Goal: Obtain resource: Download file/media

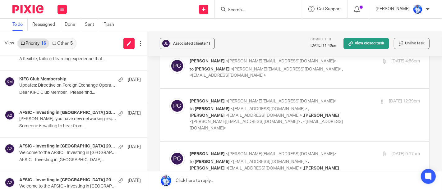
scroll to position [403, 0]
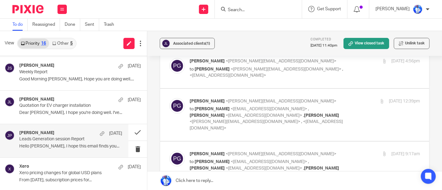
click at [58, 132] on div "[PERSON_NAME] [DATE]" at bounding box center [70, 134] width 103 height 6
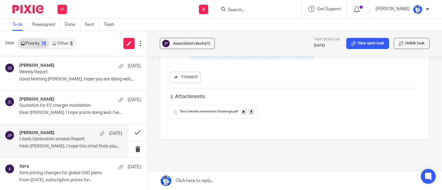
scroll to position [176, 0]
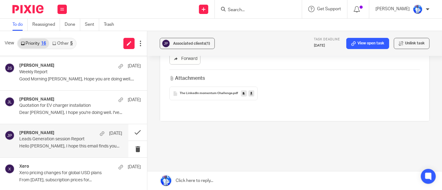
click at [207, 96] on div "The LinkedIn momentum Challenge .pdf" at bounding box center [213, 94] width 88 height 14
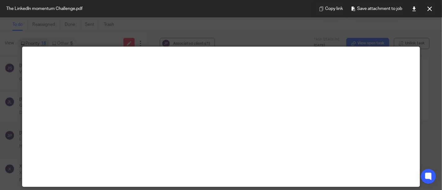
click at [200, 93] on main at bounding box center [220, 117] width 397 height 140
click at [432, 7] on button at bounding box center [429, 8] width 12 height 12
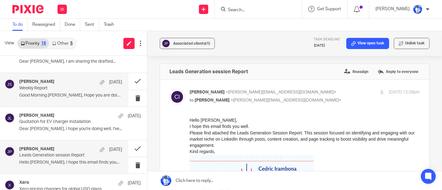
scroll to position [388, 0]
click at [83, 78] on div "[PERSON_NAME] [DATE]" at bounding box center [70, 81] width 103 height 6
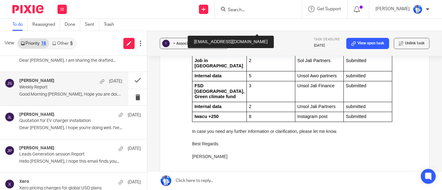
scroll to position [152, 0]
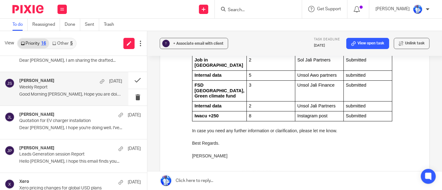
click at [199, 128] on div "In case you need any further information or clarification, please let me know." at bounding box center [306, 131] width 228 height 6
click at [220, 128] on div "In case you need any further information or clarification, please let me know." at bounding box center [306, 131] width 228 height 6
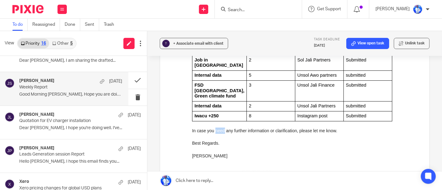
click at [220, 128] on div "In case you need any further information or clarification, please let me know." at bounding box center [306, 131] width 228 height 6
click at [233, 128] on div "In case you need any further information or clarification, please let me know." at bounding box center [306, 131] width 228 height 6
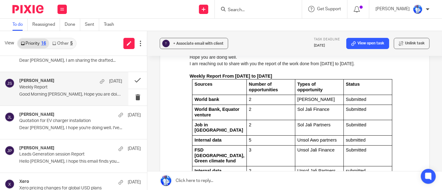
scroll to position [87, 0]
click at [219, 125] on span "Job in [GEOGRAPHIC_DATA]" at bounding box center [218, 127] width 49 height 11
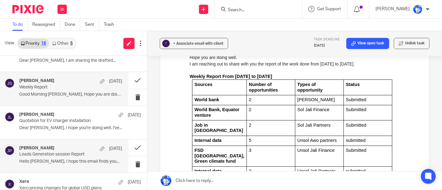
click at [78, 167] on div "[PERSON_NAME] [DATE] Leads Generation session Report Hello [PERSON_NAME], I hop…" at bounding box center [64, 156] width 128 height 33
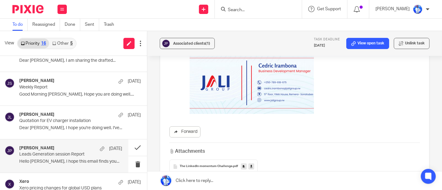
scroll to position [176, 0]
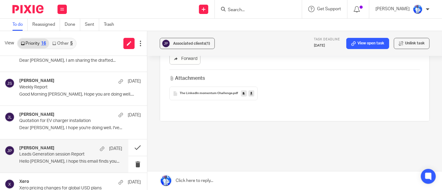
click at [214, 93] on span "The LinkedIn momentum Challenge" at bounding box center [206, 94] width 53 height 4
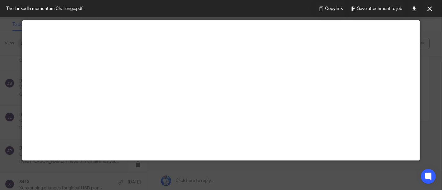
scroll to position [27, 0]
